Goal: Information Seeking & Learning: Learn about a topic

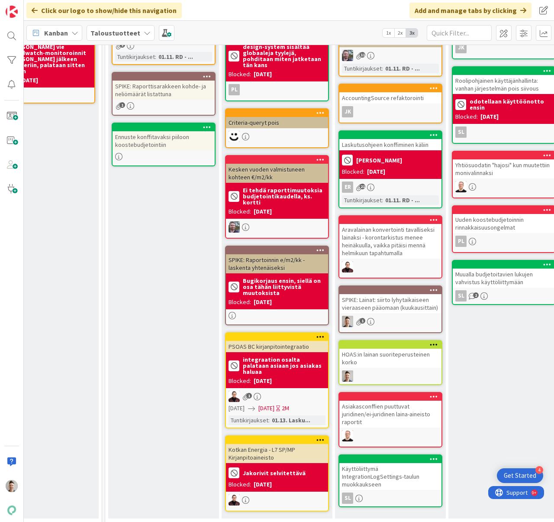
scroll to position [105, 381]
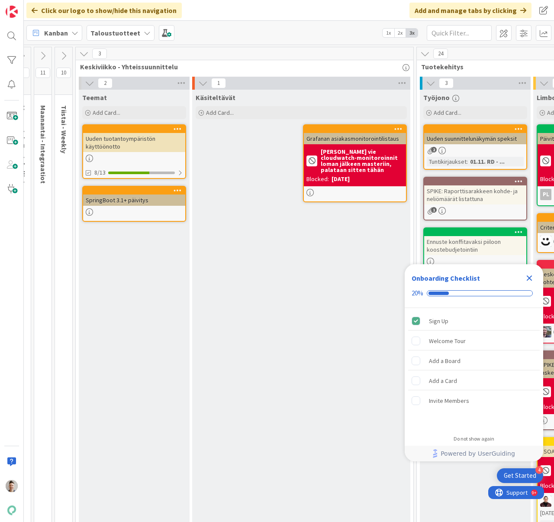
click at [531, 281] on icon "Close Checklist" at bounding box center [529, 278] width 10 height 10
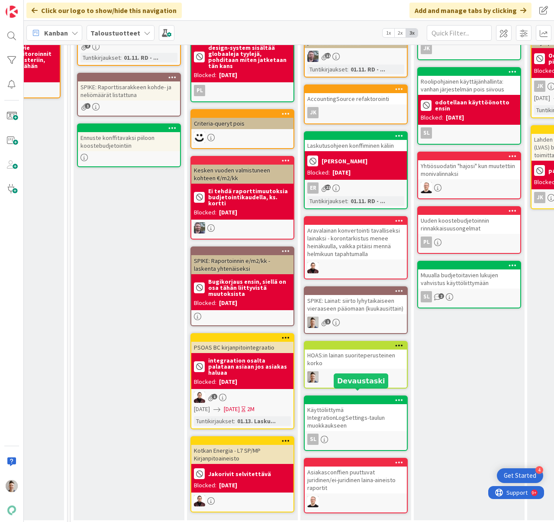
scroll to position [110, 381]
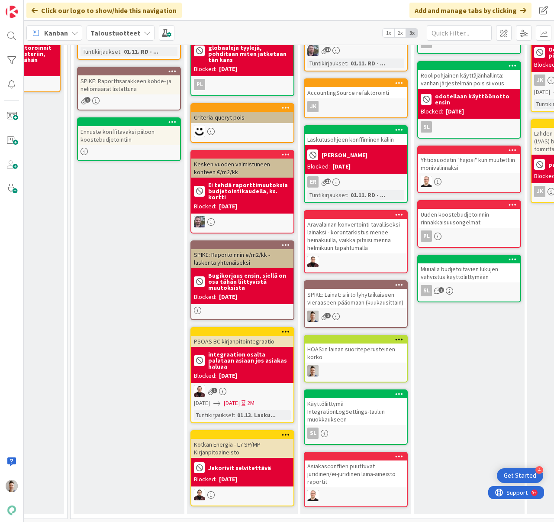
click at [375, 302] on div "SPIKE: Lainat: siirto lyhytaikaiseen vieraaseen pääomaan (kuukausittain)" at bounding box center [356, 298] width 102 height 19
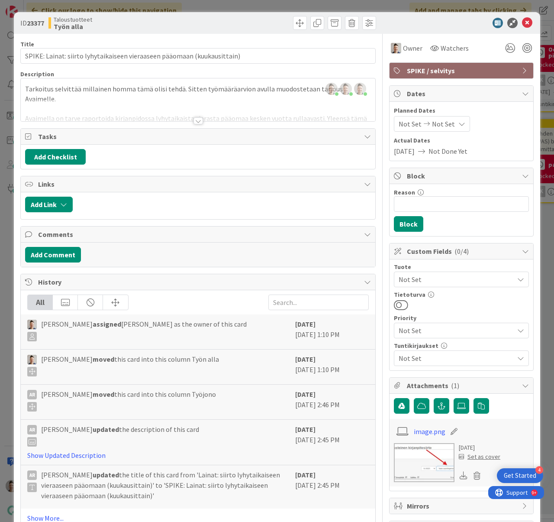
click at [199, 125] on div "Title 72 / 128 SPIKE: Lainat: siirto lyhytaikaiseen vieraaseen pääomaan (kuukau…" at bounding box center [198, 285] width 356 height 503
click at [195, 123] on div at bounding box center [199, 120] width 10 height 7
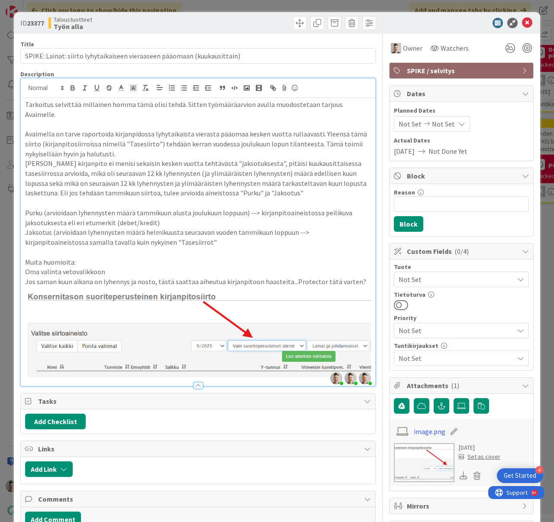
click at [355, 277] on p "Jos saman kuun aikana on lyhennys ja nosto, tästä saattaa aiheutua kirjanpitoon…" at bounding box center [198, 282] width 346 height 10
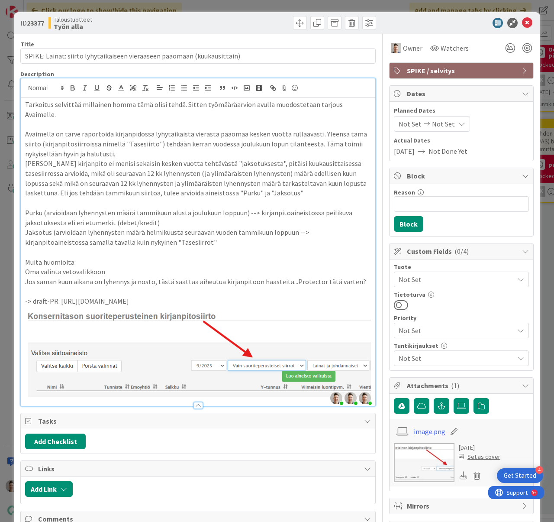
drag, startPoint x: 184, startPoint y: 292, endPoint x: 59, endPoint y: 291, distance: 124.7
click at [59, 296] on p "-> draft-PR: [URL][DOMAIN_NAME]" at bounding box center [198, 301] width 346 height 10
copy p "[URL][DOMAIN_NAME]"
click at [274, 89] on icon "button" at bounding box center [273, 88] width 8 height 8
type input "[URL][DOMAIN_NAME]"
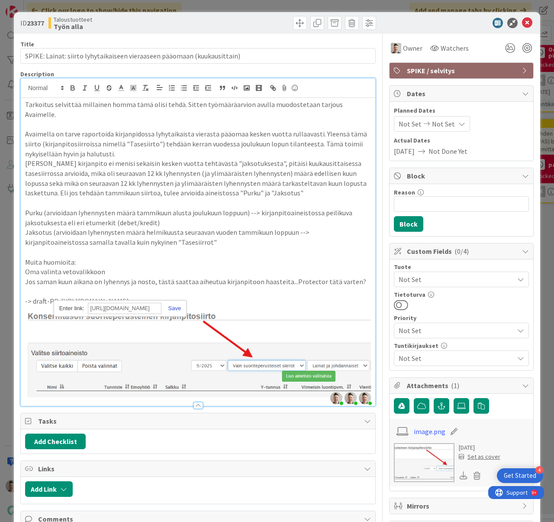
click at [174, 309] on link at bounding box center [172, 308] width 20 height 6
click at [279, 247] on p at bounding box center [198, 252] width 346 height 10
click at [522, 25] on icon at bounding box center [527, 23] width 10 height 10
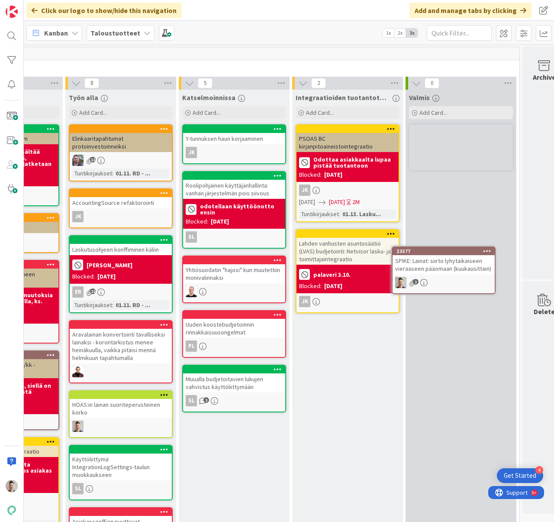
scroll to position [0, 637]
